Goal: Check status

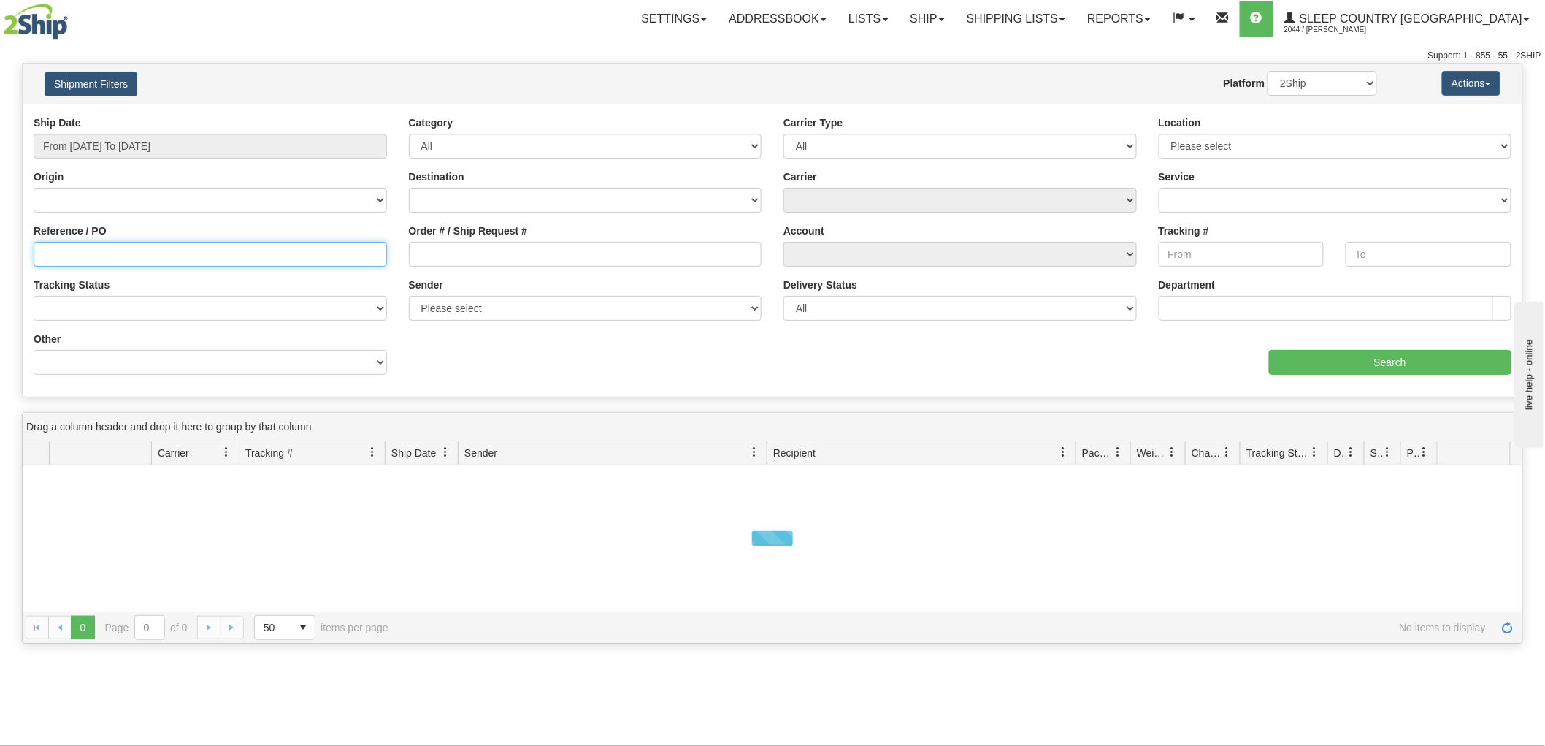
click at [98, 251] on input "Reference / PO" at bounding box center [211, 254] width 354 height 25
paste input "9002I156454"
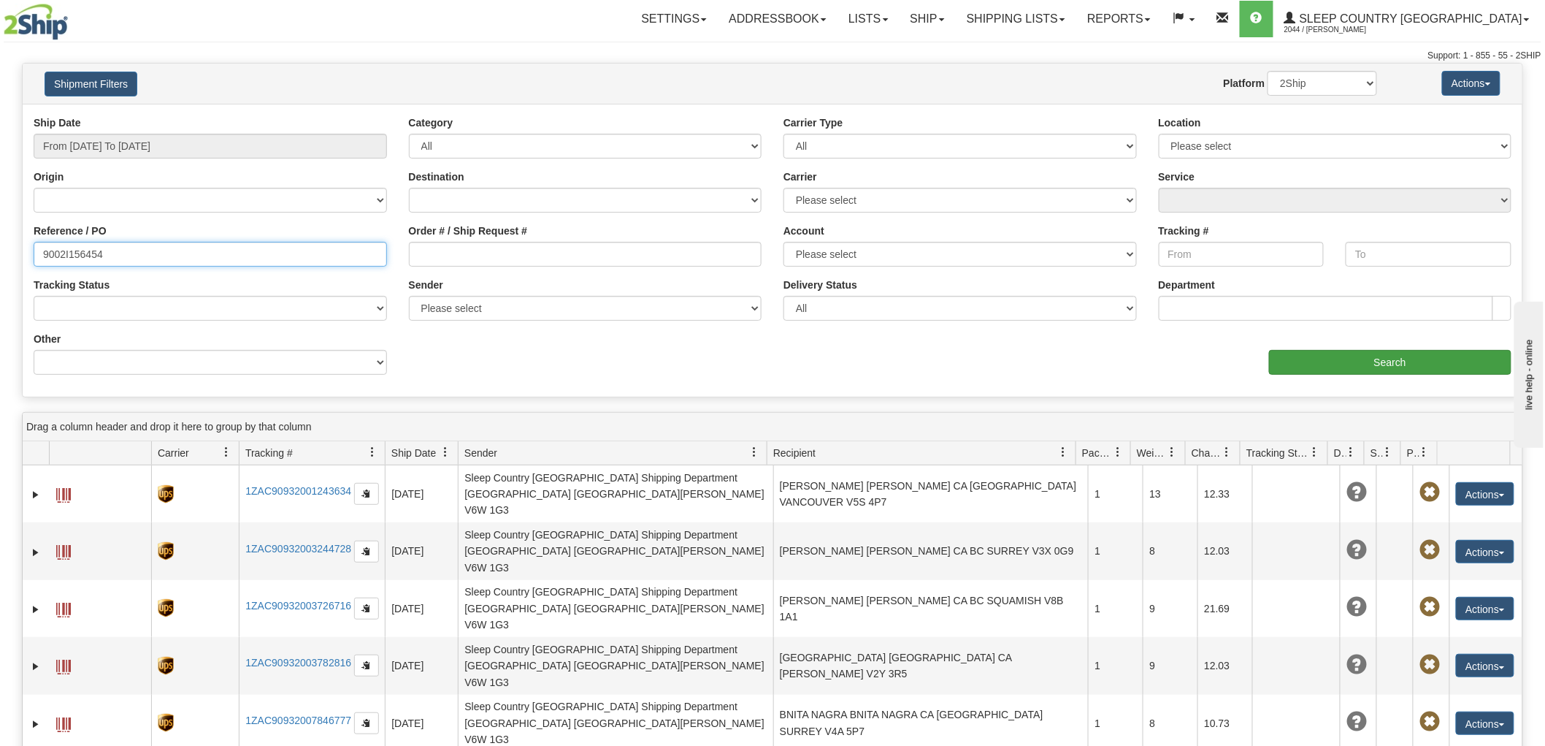
type input "9002I156454"
click at [1363, 361] on input "Search" at bounding box center [1390, 362] width 242 height 25
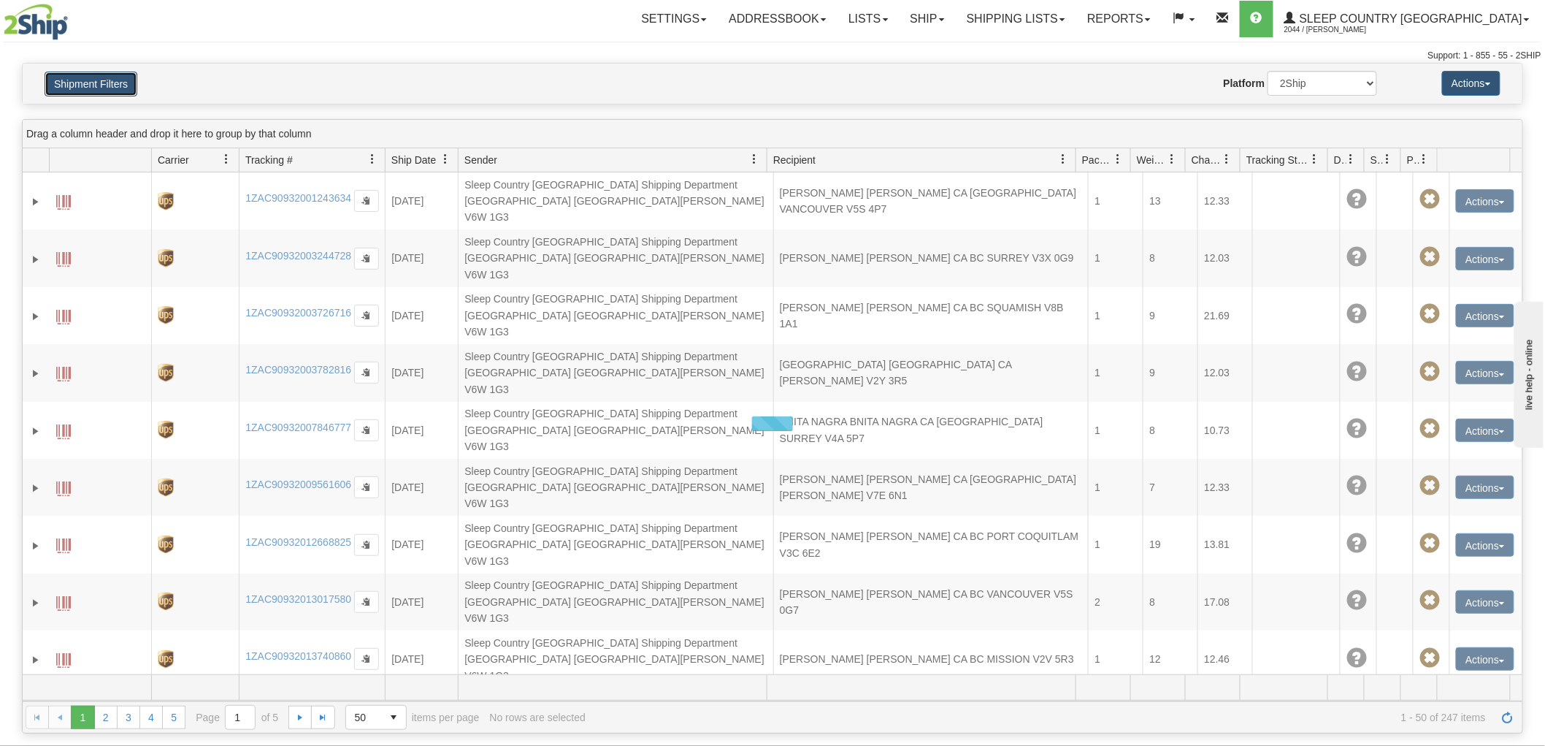
click at [98, 77] on button "Shipment Filters" at bounding box center [91, 84] width 93 height 25
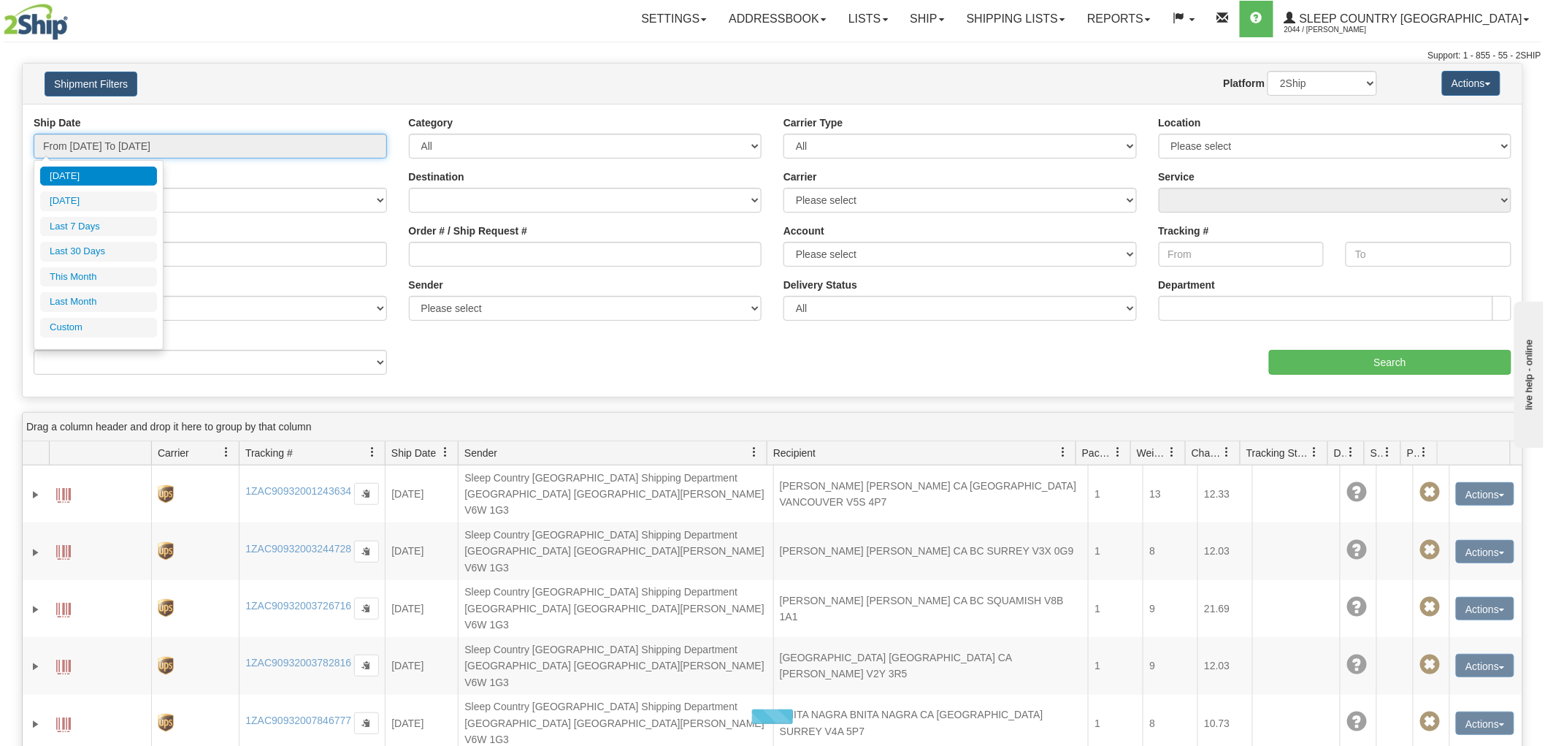
click at [115, 151] on input "From [DATE] To [DATE]" at bounding box center [211, 146] width 354 height 25
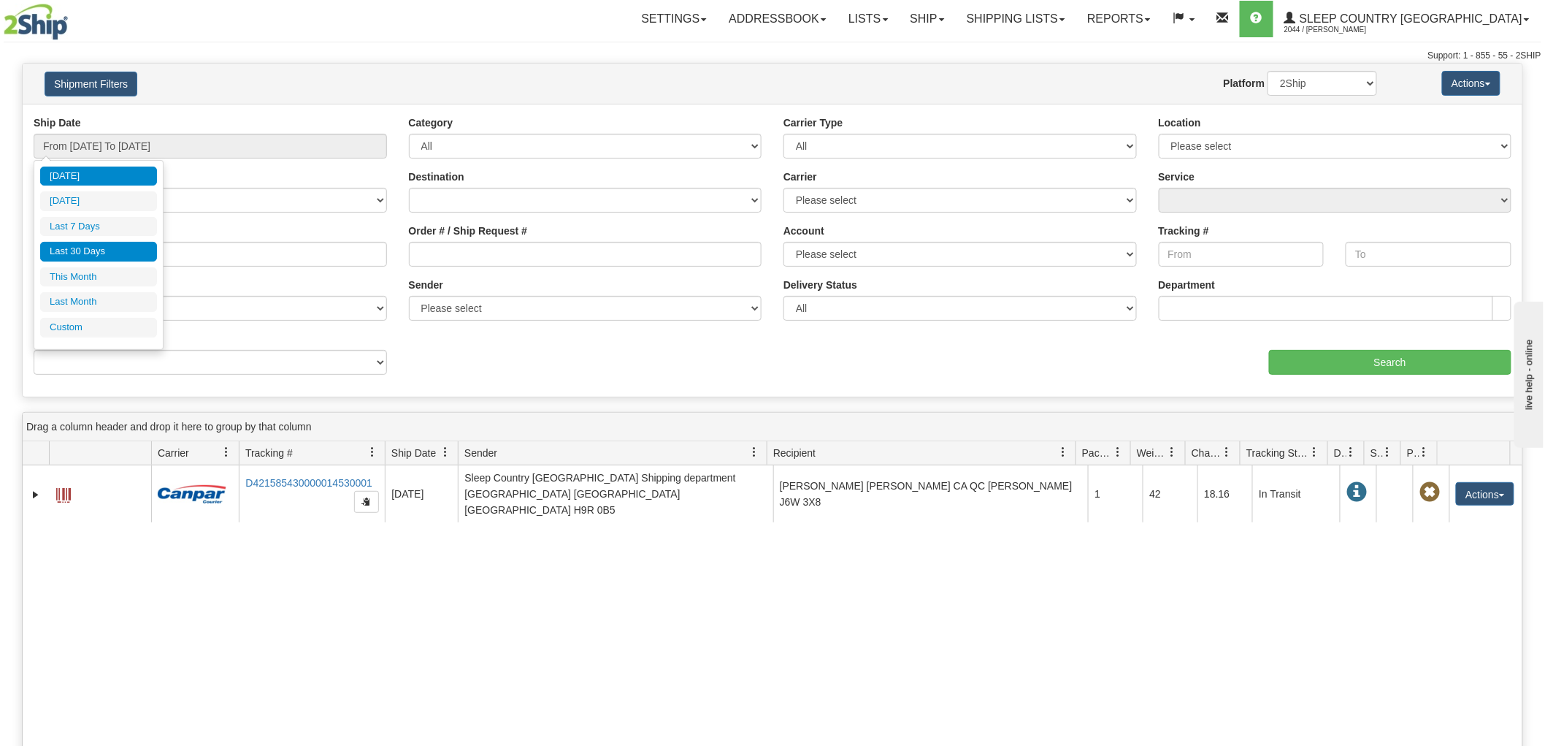
click at [74, 249] on li "Last 30 Days" at bounding box center [98, 252] width 117 height 20
type input "From [DATE] To [DATE]"
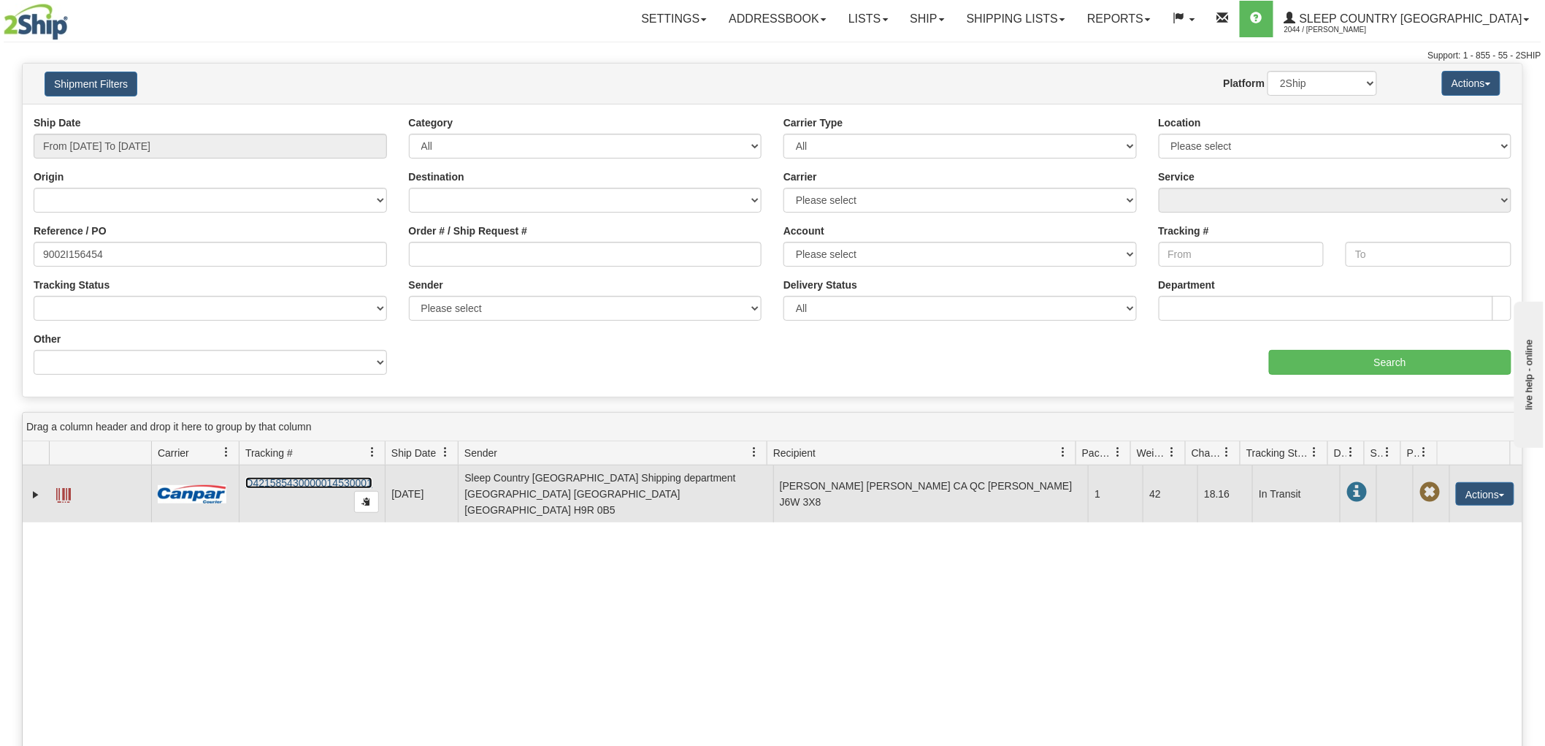
click at [300, 478] on link "D421585430000014530001" at bounding box center [308, 483] width 127 height 12
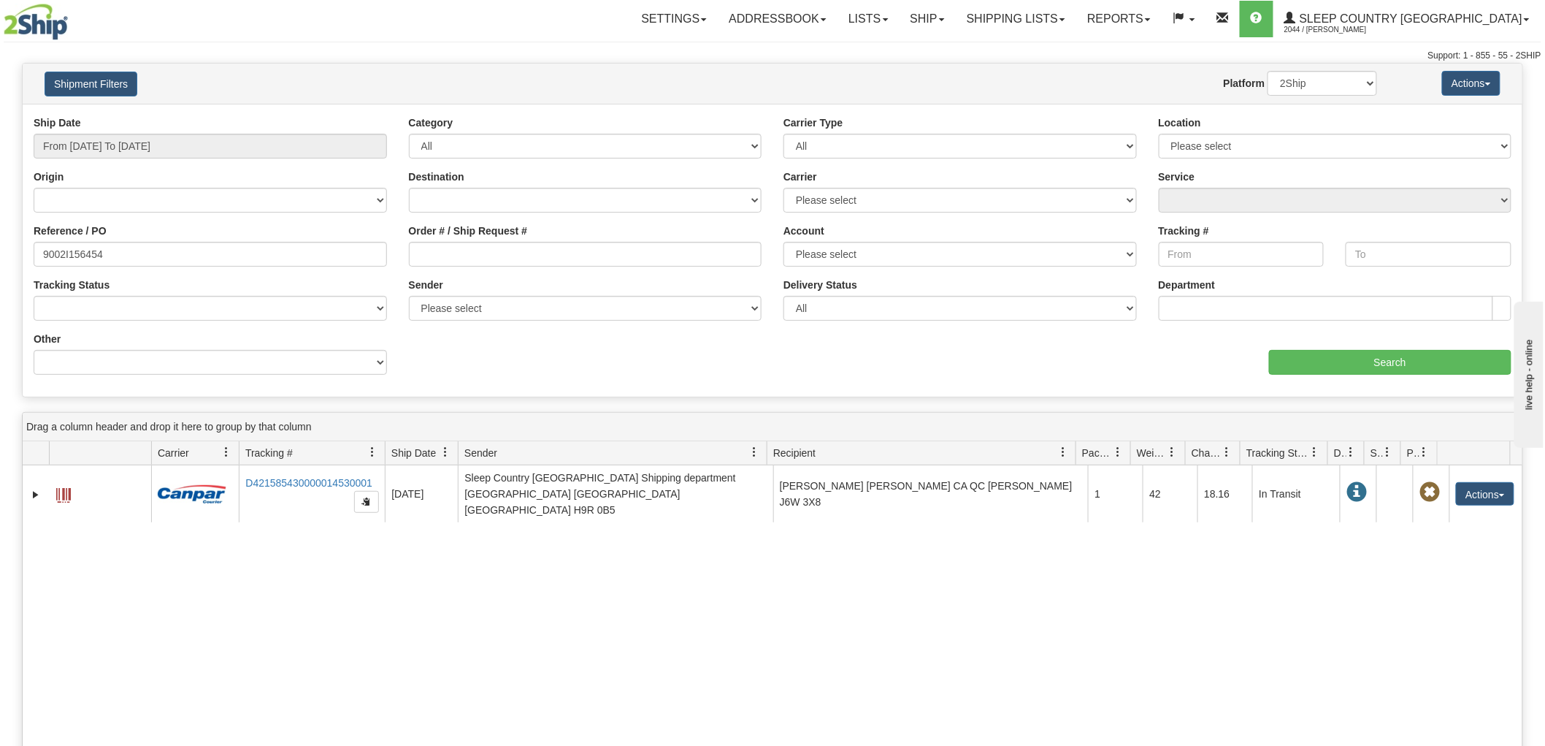
drag, startPoint x: 551, startPoint y: 683, endPoint x: 153, endPoint y: 45, distance: 751.3
click at [548, 681] on div "31737943 2044 D421585430000014530001 [DATE] [DATE] 08:10:28 AM Sleep Country [G…" at bounding box center [773, 716] width 1500 height 502
drag, startPoint x: 66, startPoint y: 249, endPoint x: 6, endPoint y: 249, distance: 59.9
click at [6, 249] on div "Please wait... × Confirm Delete Delete Cancel × Confirm Delete Yes No Cancel × …" at bounding box center [772, 544] width 1545 height 963
drag, startPoint x: 468, startPoint y: 595, endPoint x: 358, endPoint y: 352, distance: 267.1
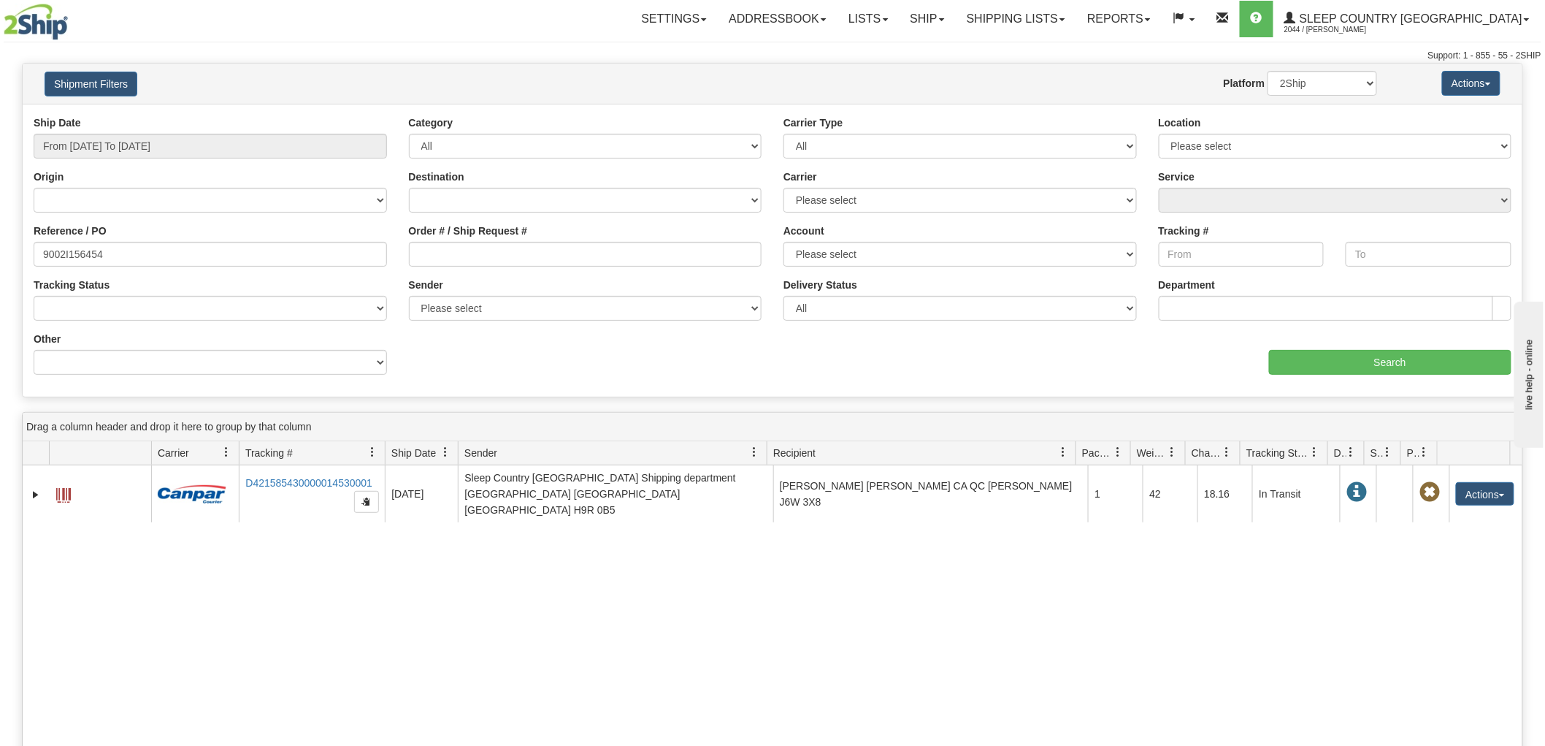
click at [466, 593] on div "31737943 2044 D421585430000014530001 [DATE] [DATE] 08:10:28 AM Sleep Country [G…" at bounding box center [773, 716] width 1500 height 502
